Goal: Information Seeking & Learning: Learn about a topic

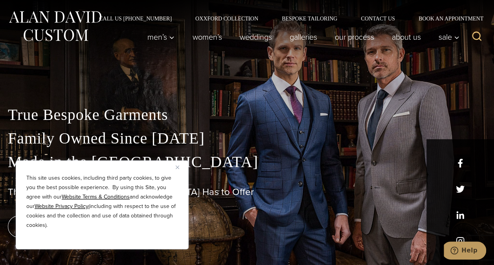
click at [175, 166] on div "This site uses cookies, including third party cookies, to give you the best pos…" at bounding box center [102, 204] width 173 height 89
click at [178, 167] on img "Close" at bounding box center [178, 168] width 4 height 4
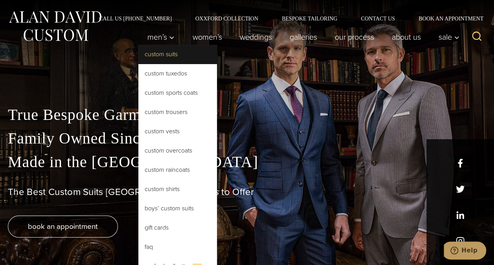
click at [163, 60] on link "Custom Suits" at bounding box center [177, 54] width 79 height 19
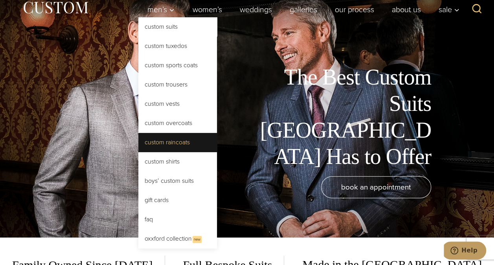
scroll to position [8, 0]
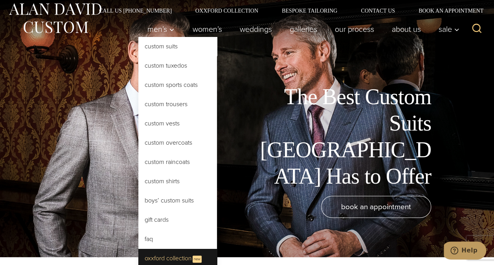
click at [160, 256] on link "Oxxford Collection New" at bounding box center [177, 258] width 79 height 19
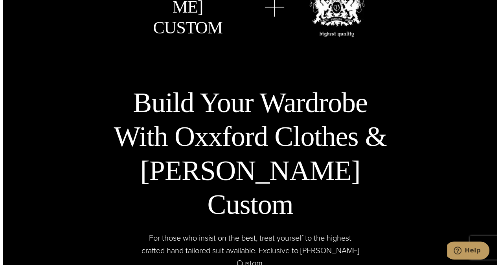
scroll to position [2384, 0]
